Goal: Task Accomplishment & Management: Use online tool/utility

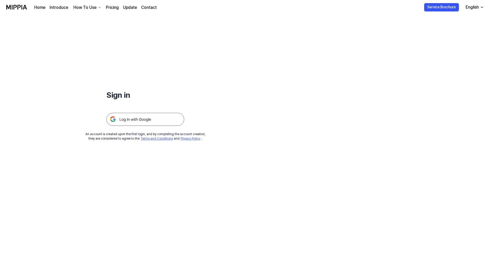
click at [132, 119] on img at bounding box center [145, 119] width 78 height 13
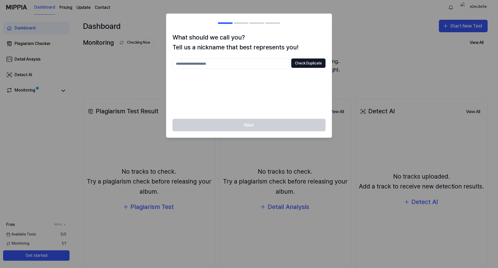
click at [210, 62] on input "text" at bounding box center [231, 63] width 117 height 10
type input "*"
type input "******"
click at [197, 62] on input "******" at bounding box center [231, 63] width 117 height 10
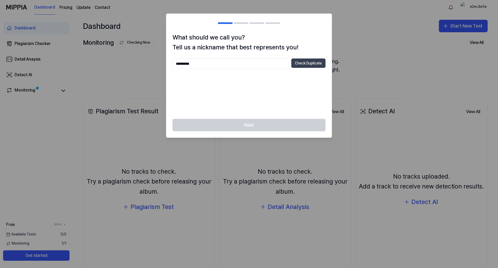
type input "**********"
click at [308, 64] on button "Check Duplicate" at bounding box center [309, 62] width 34 height 9
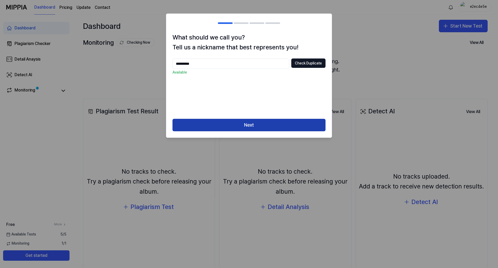
click at [259, 127] on button "Next" at bounding box center [249, 125] width 153 height 12
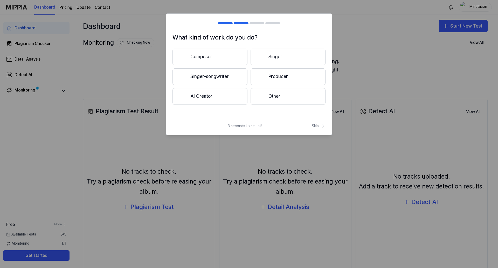
click at [279, 97] on button "Other" at bounding box center [288, 96] width 75 height 17
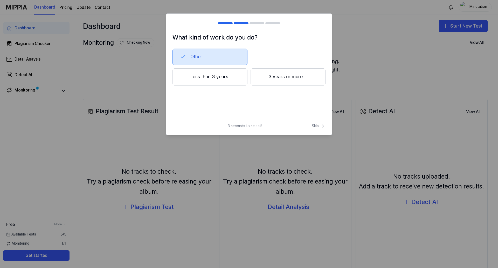
click at [206, 77] on button "Less than 3 years" at bounding box center [210, 76] width 75 height 17
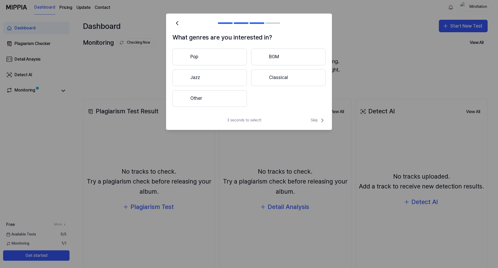
click at [219, 61] on button "Pop" at bounding box center [210, 57] width 75 height 17
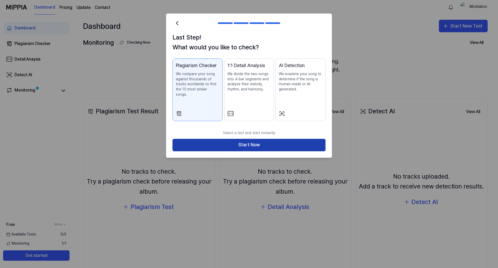
click at [248, 139] on button "Start Now" at bounding box center [249, 145] width 153 height 12
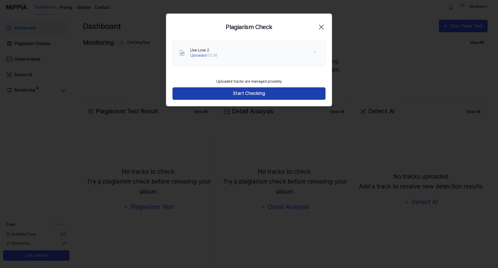
click at [244, 96] on button "Start Checking" at bounding box center [249, 93] width 153 height 12
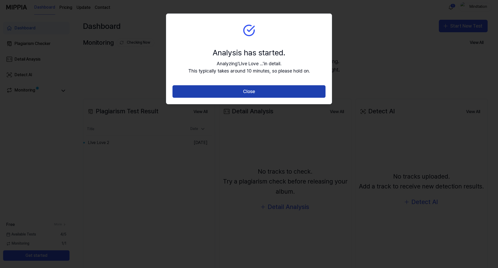
click at [198, 90] on button "Close" at bounding box center [249, 91] width 153 height 12
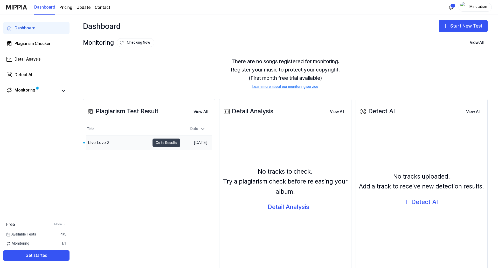
click at [166, 144] on button "Go to Results" at bounding box center [167, 142] width 28 height 8
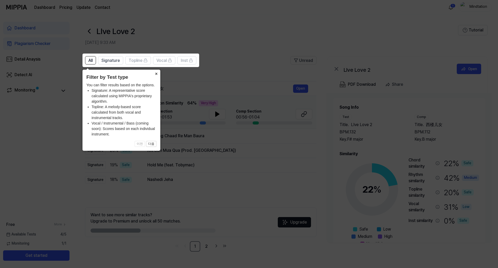
click at [156, 74] on button "×" at bounding box center [156, 73] width 8 height 7
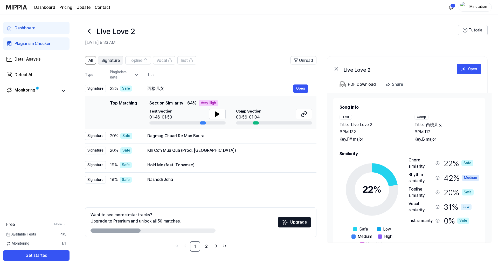
click at [109, 59] on span "Signature" at bounding box center [111, 60] width 18 height 6
click at [64, 91] on icon at bounding box center [63, 91] width 3 height 2
click at [63, 91] on icon at bounding box center [63, 90] width 6 height 6
click at [89, 59] on span "All" at bounding box center [91, 60] width 4 height 6
click at [298, 134] on button "Open" at bounding box center [300, 136] width 15 height 8
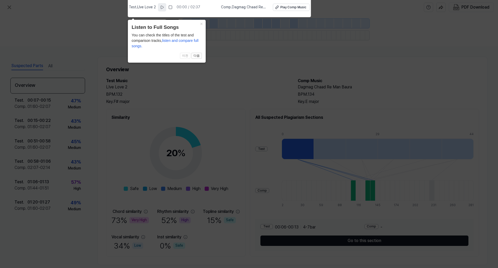
click at [164, 6] on icon at bounding box center [162, 7] width 4 height 4
click at [202, 24] on button "×" at bounding box center [202, 23] width 8 height 7
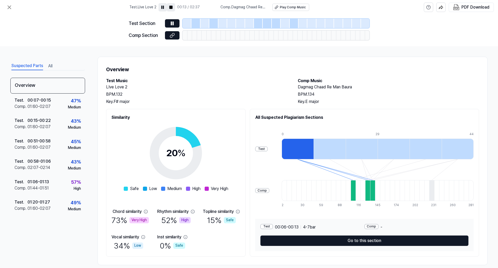
click at [173, 7] on rect at bounding box center [171, 7] width 3 height 3
click at [280, 6] on button "Play Comp Music" at bounding box center [291, 7] width 37 height 7
click at [170, 24] on icon at bounding box center [172, 23] width 5 height 5
click at [172, 21] on icon at bounding box center [172, 23] width 5 height 5
click at [172, 22] on icon at bounding box center [172, 24] width 3 height 4
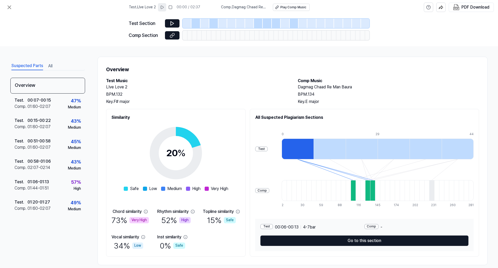
click at [164, 7] on icon at bounding box center [162, 7] width 4 height 4
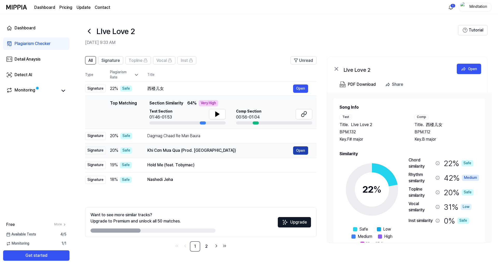
click at [298, 150] on button "Open" at bounding box center [300, 150] width 15 height 8
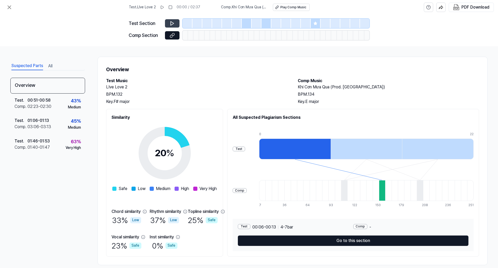
click at [175, 26] on icon at bounding box center [172, 23] width 5 height 5
click at [286, 7] on div "Play Comp Music" at bounding box center [294, 7] width 26 height 4
click at [163, 6] on icon at bounding box center [162, 7] width 4 height 4
click at [162, 6] on rect at bounding box center [161, 7] width 1 height 3
click at [172, 22] on icon at bounding box center [172, 23] width 5 height 5
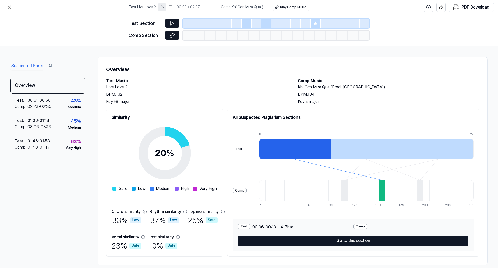
click at [164, 7] on icon at bounding box center [162, 7] width 4 height 4
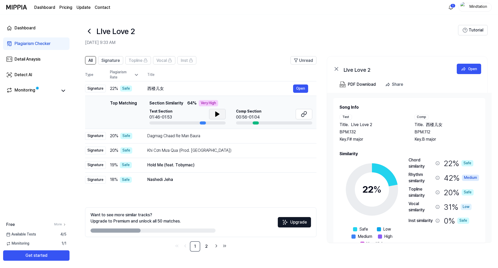
click at [215, 115] on icon at bounding box center [217, 114] width 6 height 6
click at [302, 88] on button "Open" at bounding box center [300, 88] width 15 height 8
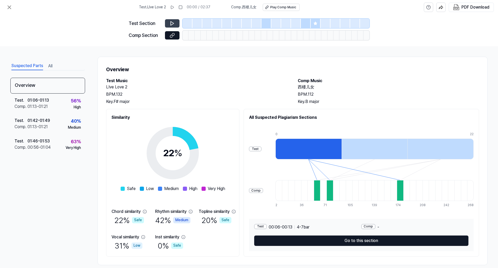
click at [170, 23] on icon at bounding box center [172, 23] width 5 height 5
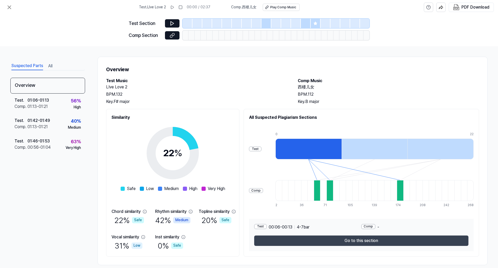
click at [347, 240] on button "Go to this section" at bounding box center [361, 240] width 214 height 10
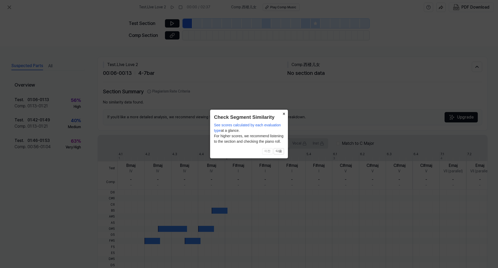
click at [283, 115] on button "×" at bounding box center [284, 113] width 8 height 7
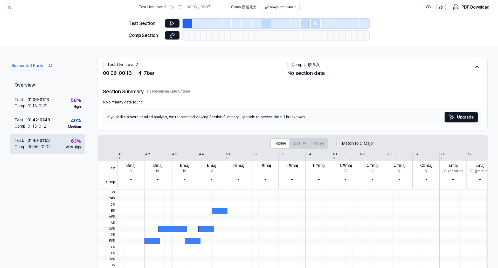
click at [56, 144] on div "Test . 01:46 - 01:53 Comp . 00:56 - 01:04 63 % Very High" at bounding box center [47, 144] width 75 height 20
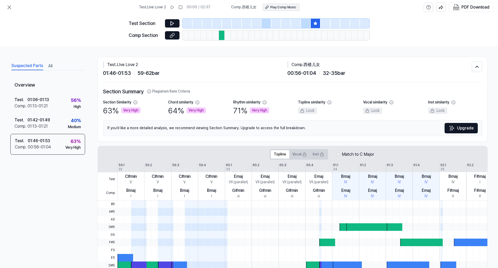
click at [287, 7] on div "Play Comp Music" at bounding box center [284, 7] width 26 height 4
click at [172, 23] on icon at bounding box center [172, 23] width 5 height 5
click at [7, 6] on icon at bounding box center [9, 7] width 6 height 6
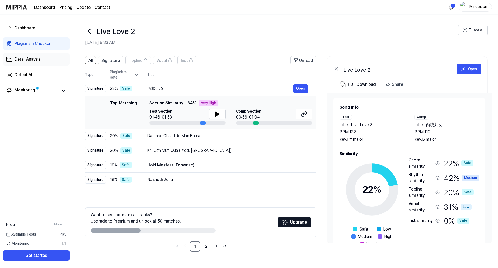
click at [22, 60] on div "Detail Anaysis" at bounding box center [28, 59] width 26 height 6
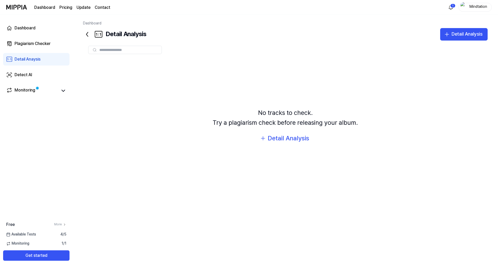
click at [86, 34] on icon at bounding box center [87, 34] width 2 height 4
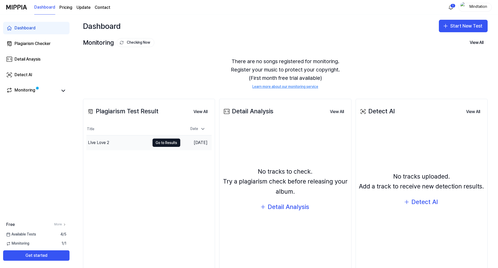
click at [92, 140] on div "LIve Love 2" at bounding box center [98, 142] width 21 height 6
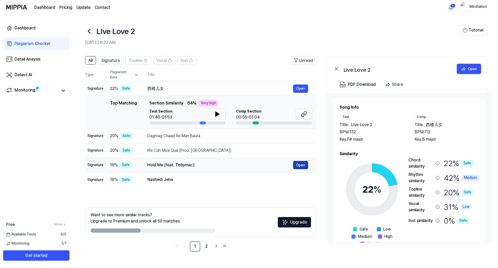
click at [301, 166] on button "Open" at bounding box center [300, 165] width 15 height 8
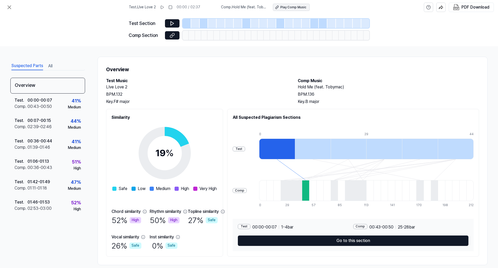
click at [290, 9] on div "Play Comp Music" at bounding box center [294, 7] width 26 height 4
click at [164, 8] on icon at bounding box center [162, 7] width 4 height 4
click at [163, 8] on rect at bounding box center [163, 7] width 1 height 3
click at [175, 22] on icon at bounding box center [172, 23] width 5 height 5
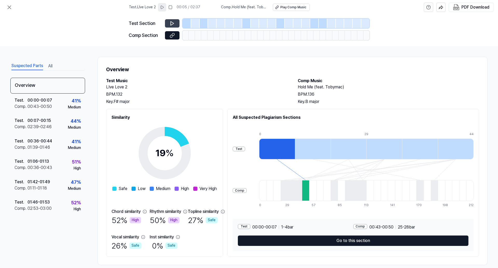
click at [170, 23] on button at bounding box center [172, 23] width 15 height 8
click at [163, 5] on icon at bounding box center [162, 7] width 4 height 4
